Goal: Task Accomplishment & Management: Manage account settings

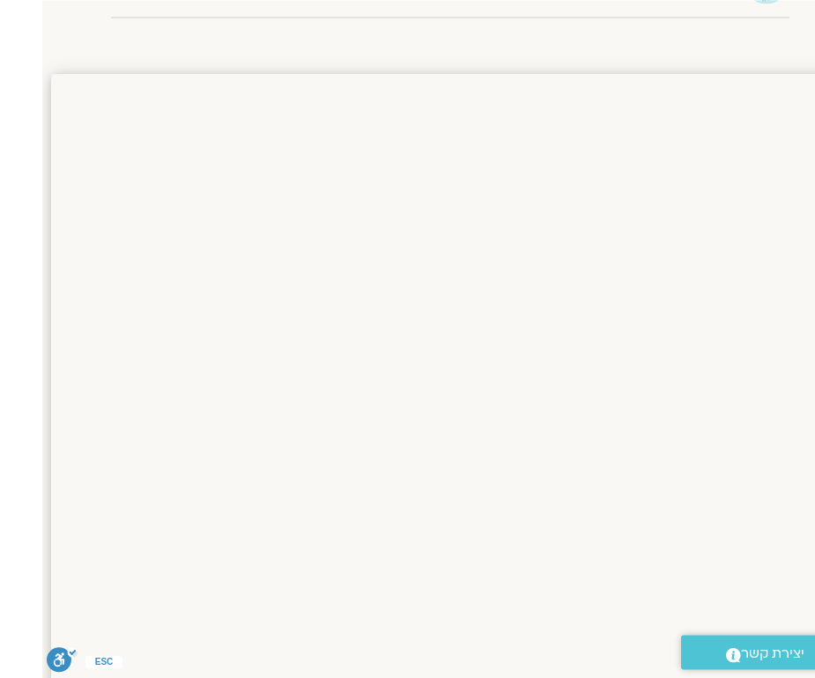
scroll to position [342, 0]
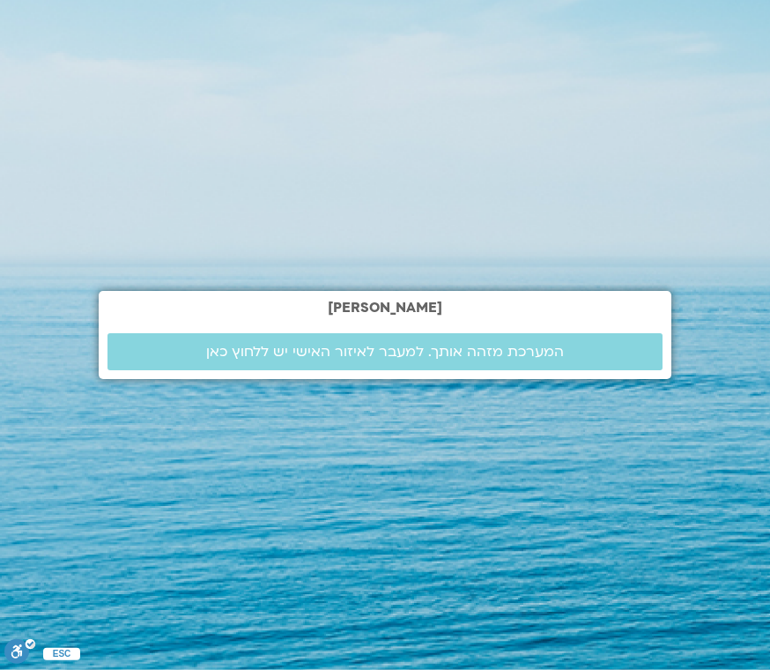
click at [308, 360] on span "המערכת מזהה אותך. למעבר לאיזור האישי יש ללחוץ כאן" at bounding box center [385, 352] width 358 height 16
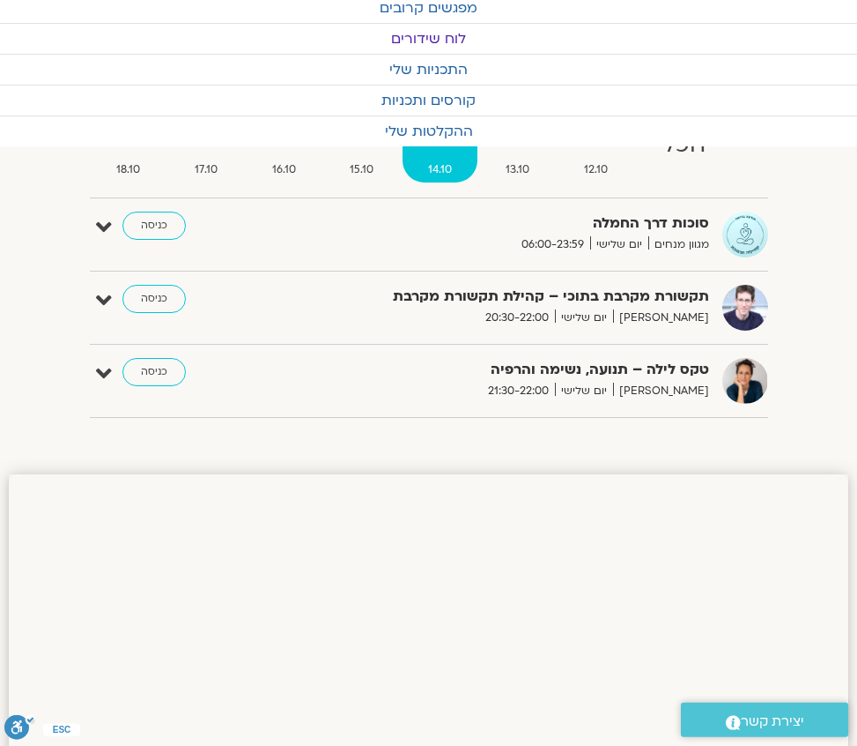
scroll to position [84, 0]
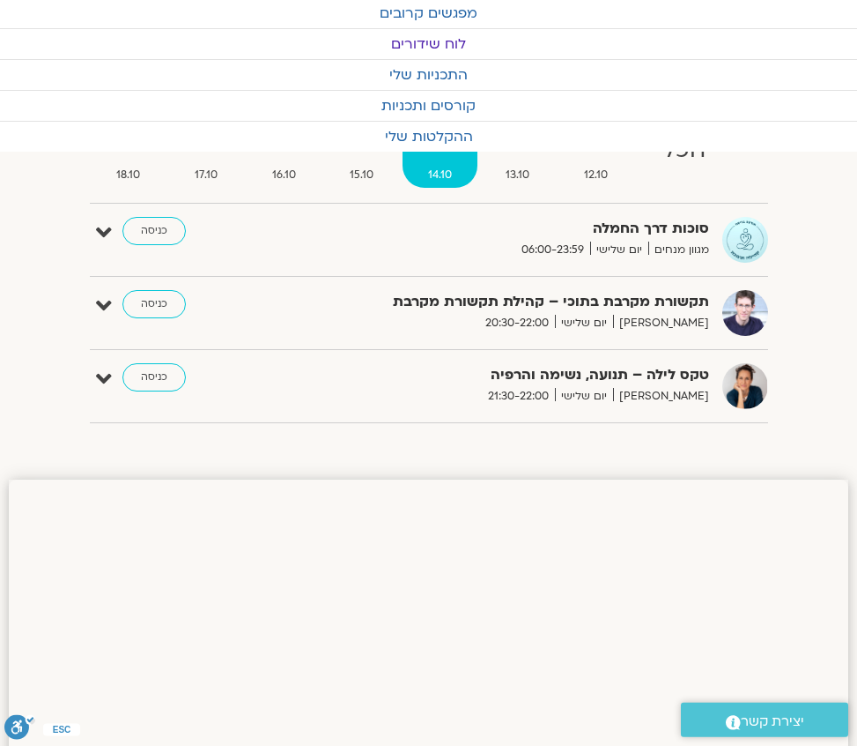
click at [153, 375] on link "כניסה" at bounding box center [153, 377] width 63 height 28
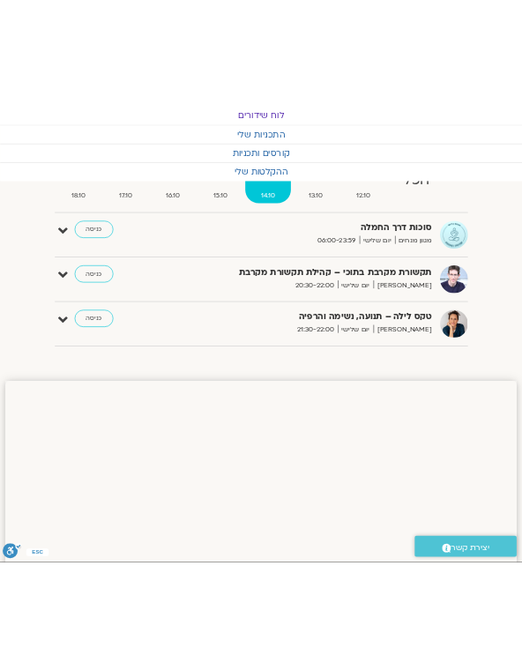
scroll to position [0, 0]
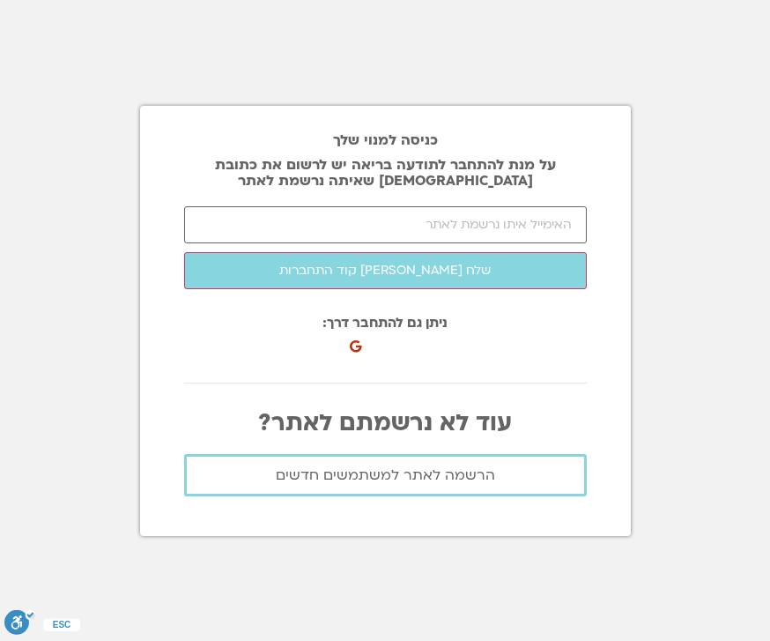
click at [357, 358] on div at bounding box center [271, 342] width 174 height 56
click at [400, 289] on button "שלח [PERSON_NAME] קוד התחברות" at bounding box center [385, 270] width 403 height 37
click at [387, 289] on button "שלח לי קוד התחברות" at bounding box center [385, 270] width 403 height 37
click at [525, 243] on input "email" at bounding box center [385, 224] width 403 height 37
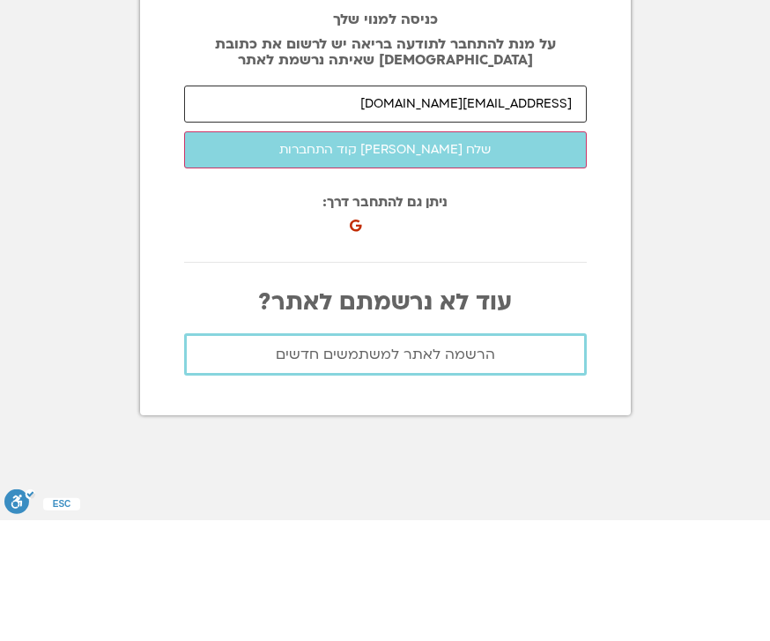
type input "ofragrn@gmail.com"
